Goal: Find specific page/section: Find specific page/section

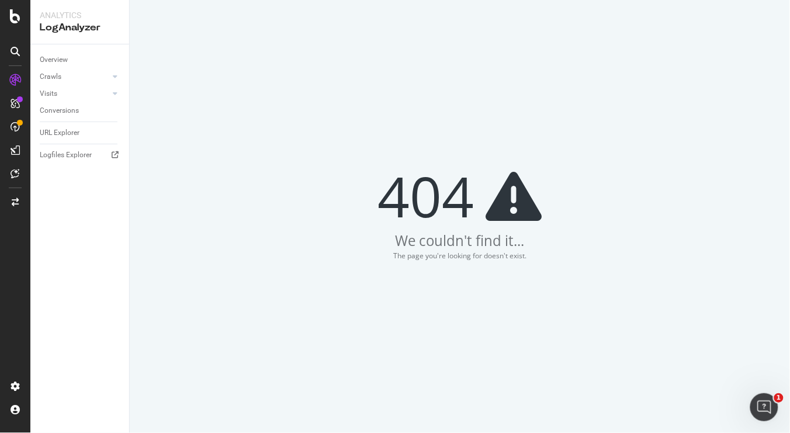
click at [607, 179] on div "404 We couldn't find it... The page you're looking for doesn't exist." at bounding box center [460, 216] width 660 height 433
click at [349, 114] on div "404 We couldn't find it... The page you're looking for doesn't exist." at bounding box center [460, 216] width 660 height 433
